Goal: Transaction & Acquisition: Purchase product/service

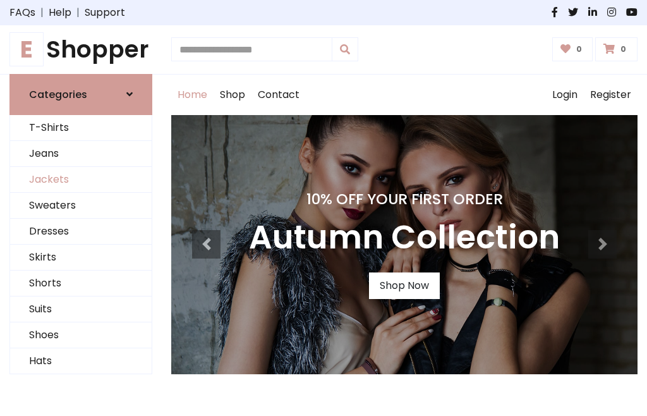
click at [81, 180] on link "Jackets" at bounding box center [81, 180] width 142 height 26
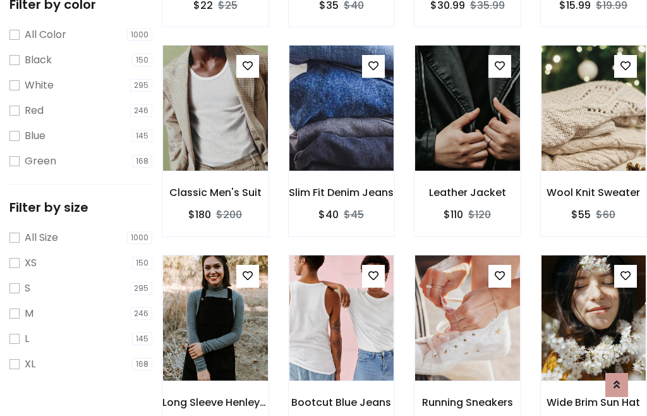
scroll to position [117, 0]
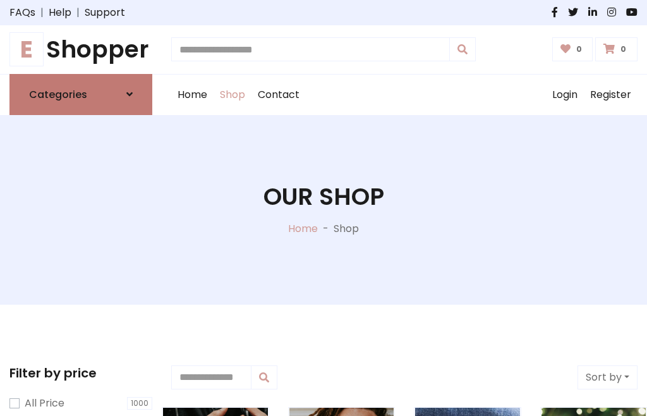
click at [81, 94] on h6 "Categories" at bounding box center [58, 95] width 58 height 12
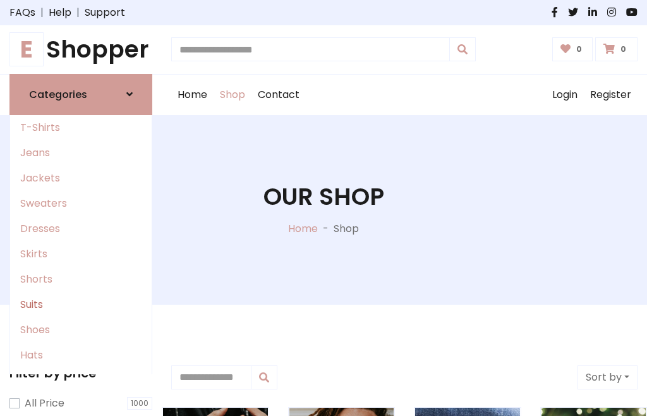
click at [81, 304] on link "Suits" at bounding box center [81, 304] width 142 height 25
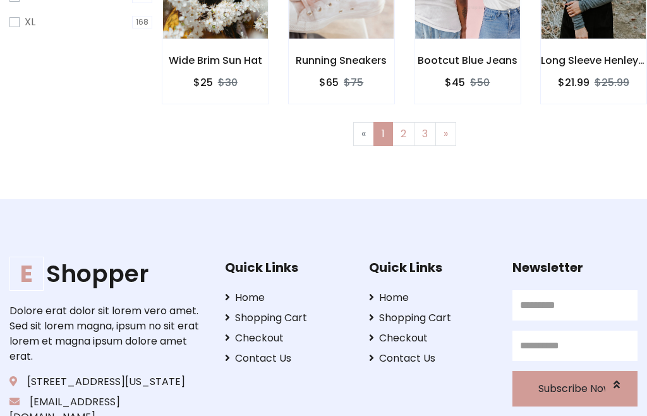
scroll to position [536, 0]
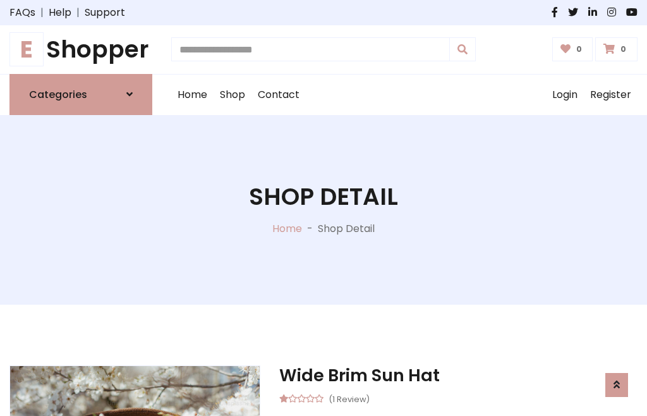
scroll to position [1068, 0]
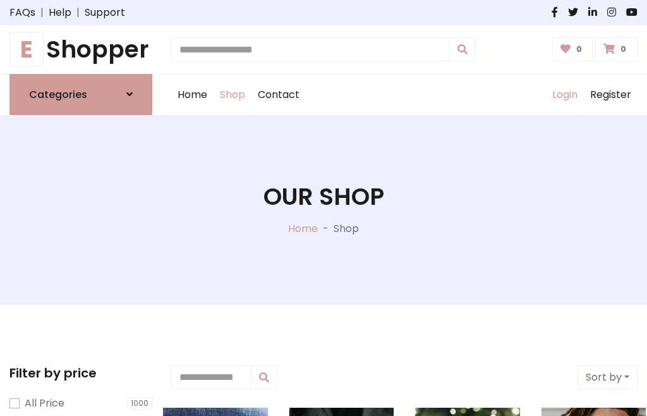
click at [565, 94] on link "Login" at bounding box center [565, 95] width 38 height 40
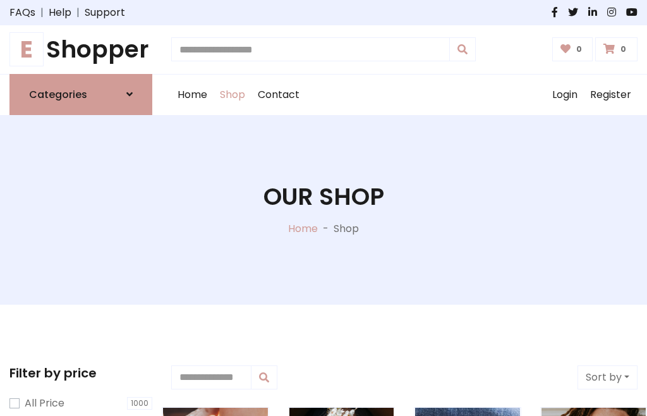
scroll to position [64, 0]
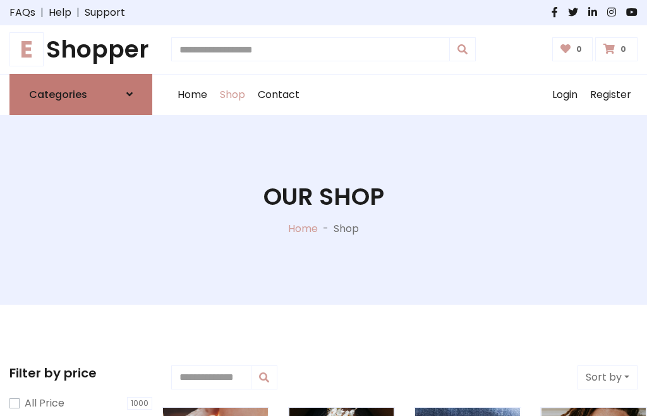
click at [130, 94] on icon at bounding box center [129, 94] width 6 height 10
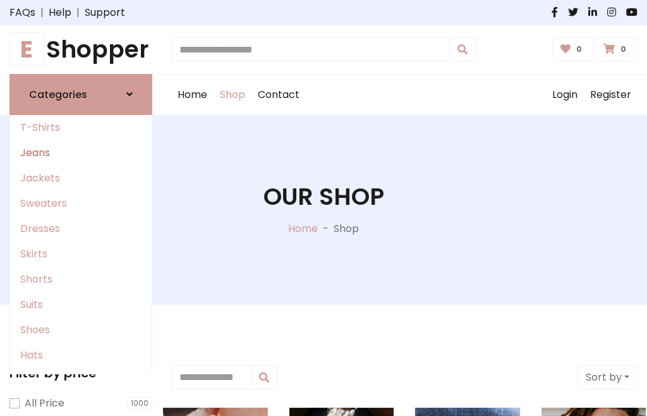
click at [81, 152] on link "Jeans" at bounding box center [81, 152] width 142 height 25
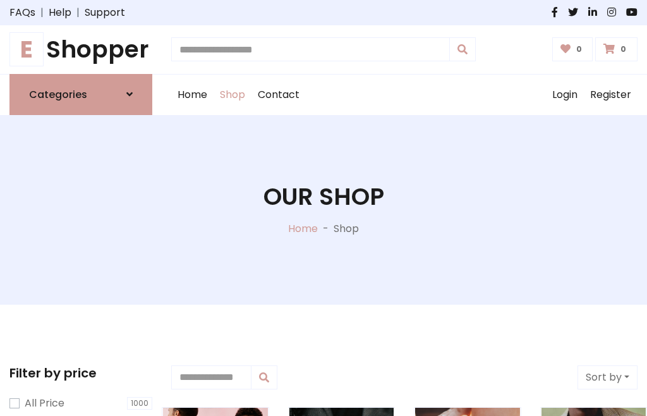
scroll to position [64, 0]
